Goal: Information Seeking & Learning: Find specific fact

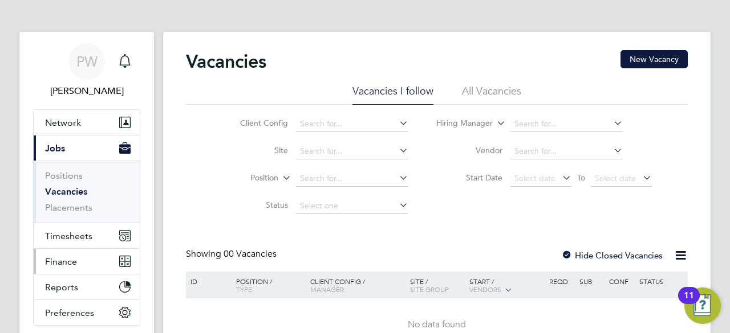
click at [48, 261] on span "Finance" at bounding box center [61, 262] width 32 height 11
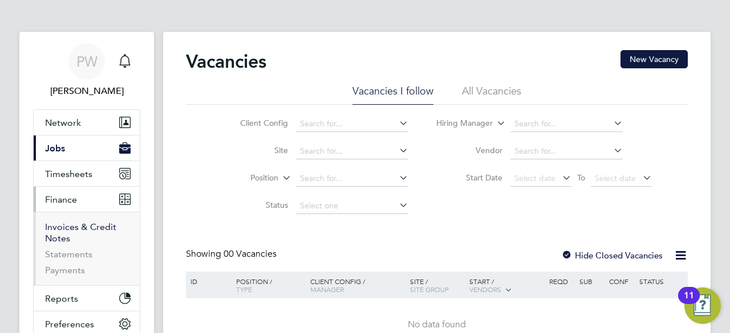
click at [76, 226] on link "Invoices & Credit Notes" at bounding box center [80, 233] width 71 height 22
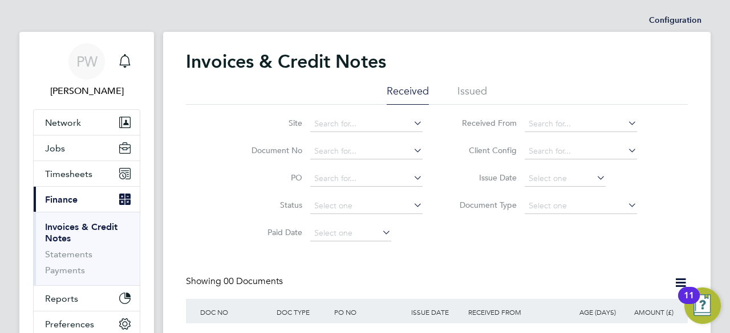
click at [472, 91] on li "Issued" at bounding box center [472, 94] width 30 height 21
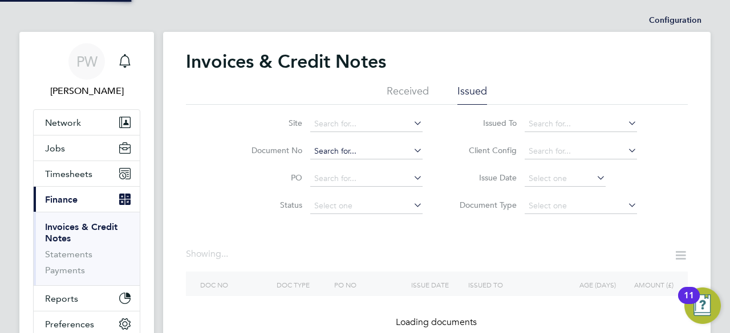
click at [320, 149] on input at bounding box center [366, 152] width 112 height 16
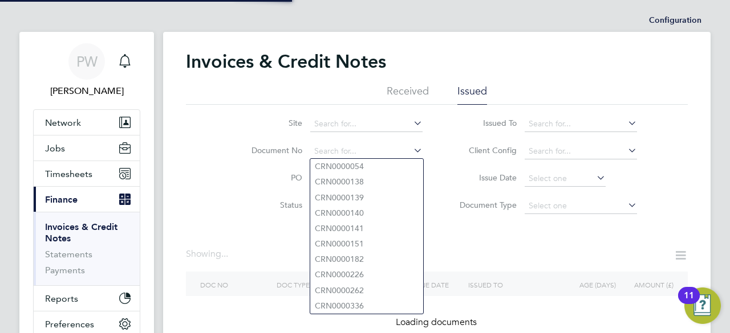
paste input "INV0052853"
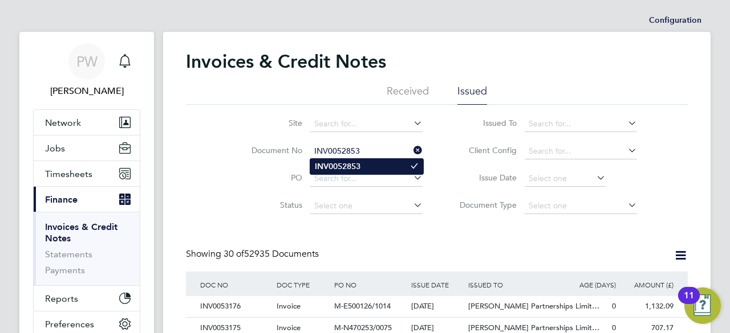
type input "INV0052853"
click at [346, 169] on b "INV0052853" at bounding box center [338, 167] width 46 height 10
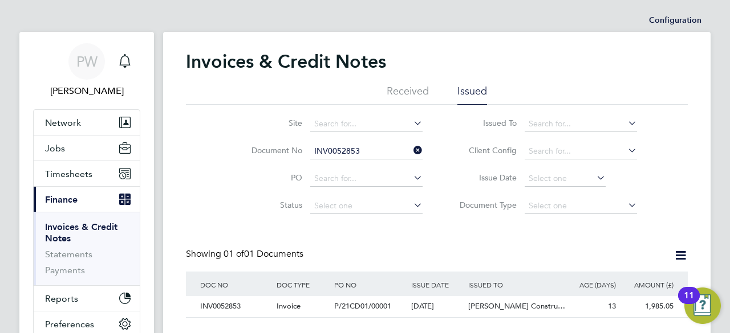
click at [231, 177] on li "PO" at bounding box center [329, 178] width 214 height 27
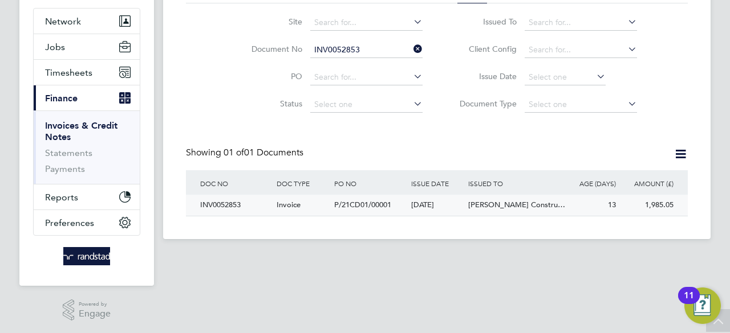
click at [219, 205] on div "INV0052853" at bounding box center [235, 205] width 76 height 21
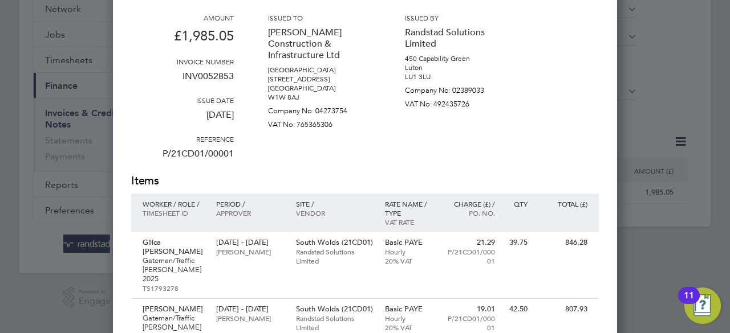
click at [498, 149] on div "Issued by Randstad Solutions Limited [STREET_ADDRESS] Company No: 02389033 VAT …" at bounding box center [456, 93] width 103 height 160
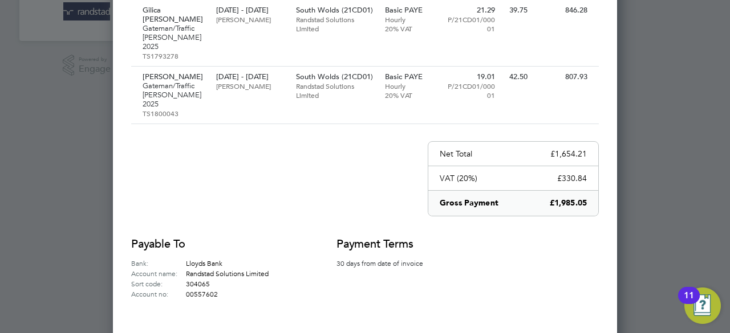
click at [552, 237] on div "Payable to Bank: Lloyds Bank Account name: Randstad Solutions Limited Sort code…" at bounding box center [364, 268] width 467 height 63
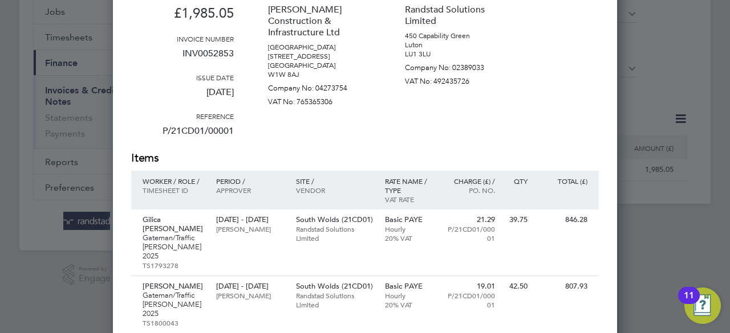
scroll to position [119, 0]
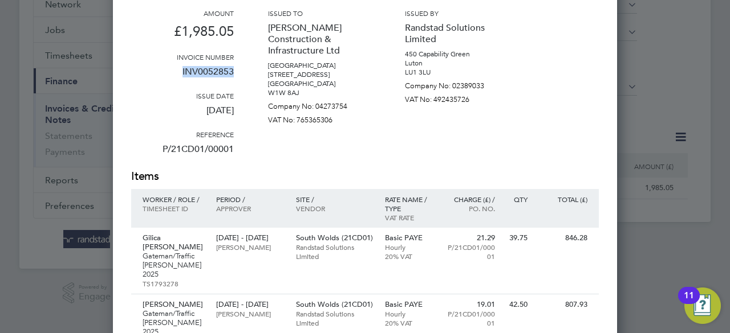
drag, startPoint x: 235, startPoint y: 67, endPoint x: 181, endPoint y: 71, distance: 53.8
click at [181, 71] on div "Amount £1,985.05 Invoice number INV0052853 Issue date [DATE] Reference P/21CD01…" at bounding box center [364, 89] width 467 height 160
copy p "INV0052853"
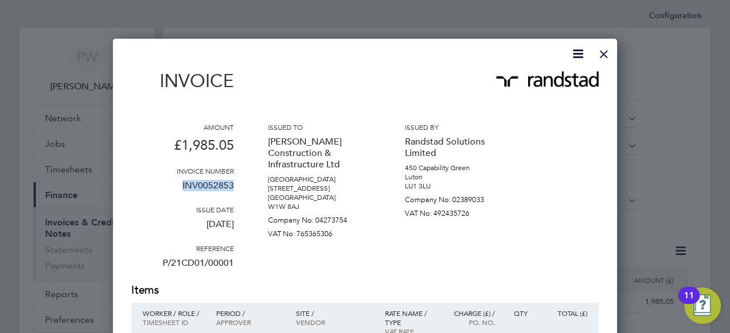
click at [599, 52] on div at bounding box center [603, 51] width 21 height 21
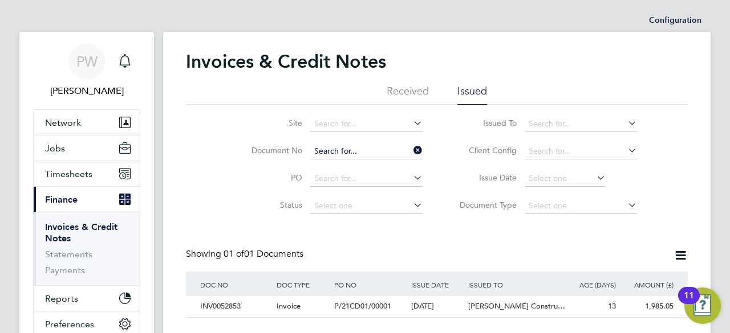
click at [369, 154] on input at bounding box center [366, 152] width 112 height 16
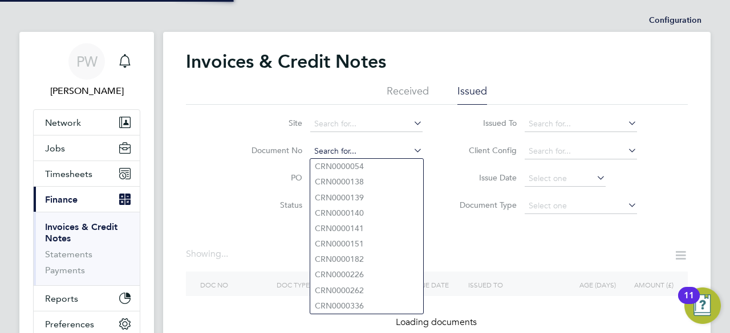
paste input "INV0052864"
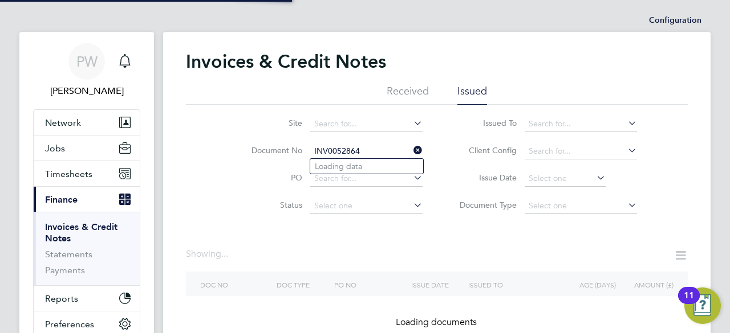
type input "CRN0000054"
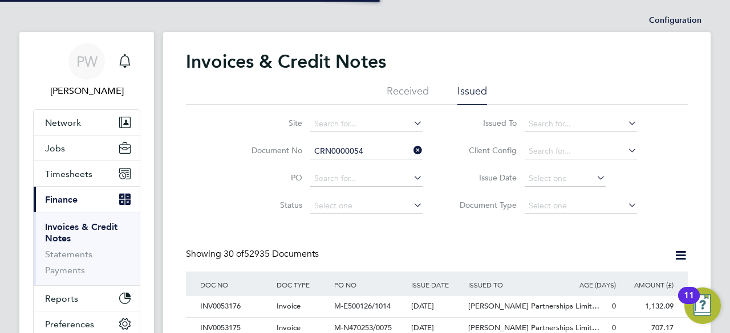
scroll to position [22, 77]
drag, startPoint x: 372, startPoint y: 153, endPoint x: 371, endPoint y: 148, distance: 5.8
click at [372, 153] on input "CRN0000054" at bounding box center [366, 152] width 112 height 16
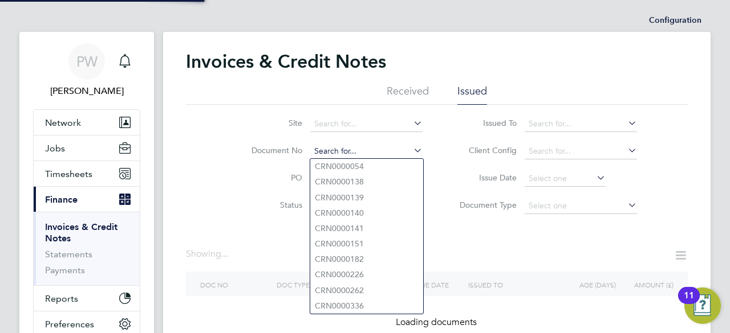
paste input "INV0052864"
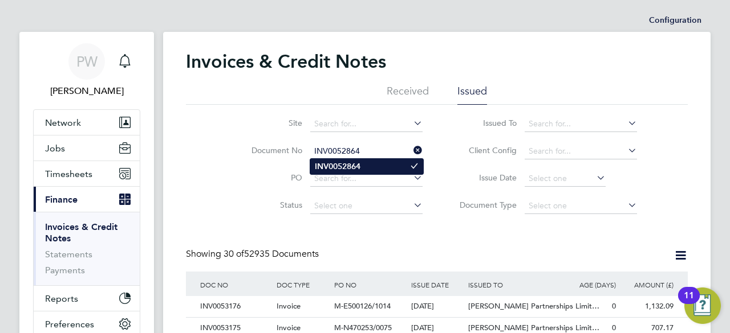
type input "INV0052864"
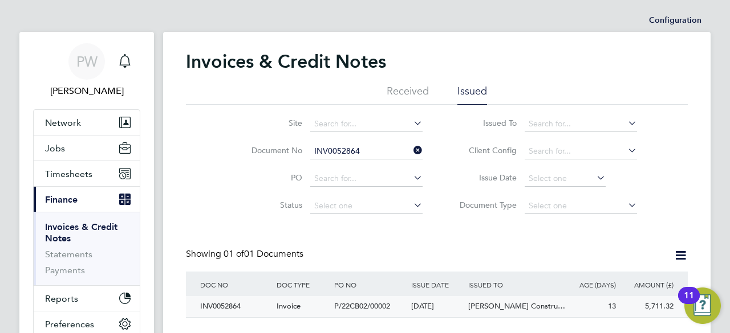
click at [222, 306] on div "INV0052864" at bounding box center [235, 306] width 76 height 21
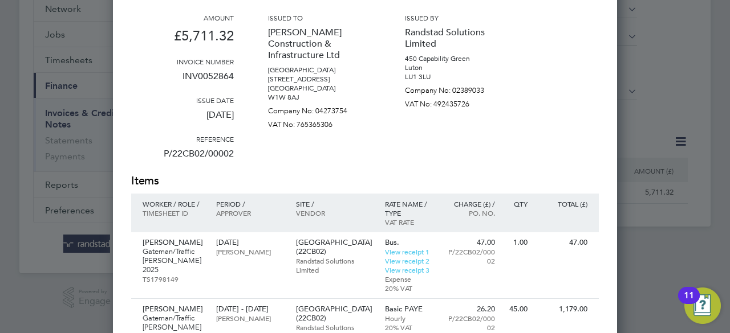
scroll to position [114, 0]
drag, startPoint x: 237, startPoint y: 76, endPoint x: 181, endPoint y: 80, distance: 56.1
click at [181, 80] on div "Amount £5,711.32 Invoice number INV0052864 Issue date [DATE] Reference P/22CB02…" at bounding box center [364, 93] width 467 height 160
copy p "INV0052864"
click at [531, 64] on div "Amount £5,711.32 Invoice number INV0052864 Issue date [DATE] Reference P/22CB02…" at bounding box center [364, 93] width 467 height 160
